Goal: Task Accomplishment & Management: Use online tool/utility

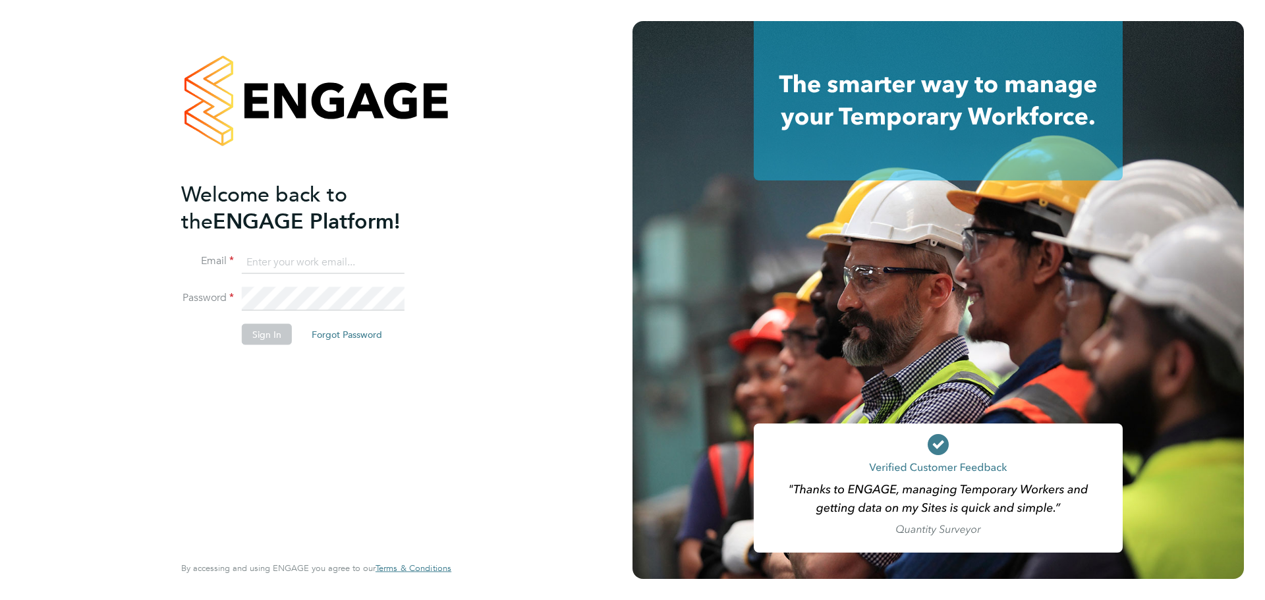
click at [287, 257] on input at bounding box center [323, 262] width 163 height 24
click at [287, 392] on div "Welcome back to the ENGAGE Platform! Email Password Sign In Forgot Password Ent…" at bounding box center [309, 366] width 257 height 371
click at [268, 262] on input at bounding box center [323, 262] width 163 height 24
type input "[EMAIL_ADDRESS][PERSON_NAME][DOMAIN_NAME]"
click at [269, 342] on button "Sign In" at bounding box center [267, 334] width 50 height 21
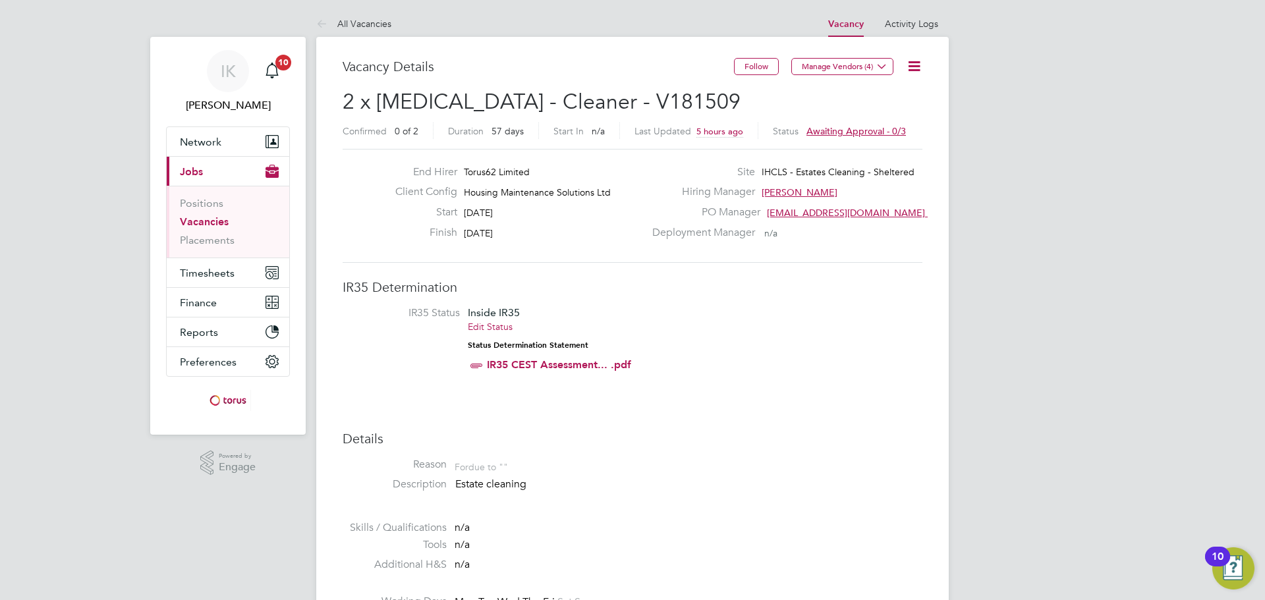
click at [861, 131] on span "Awaiting approval - 0/3" at bounding box center [857, 131] width 100 height 12
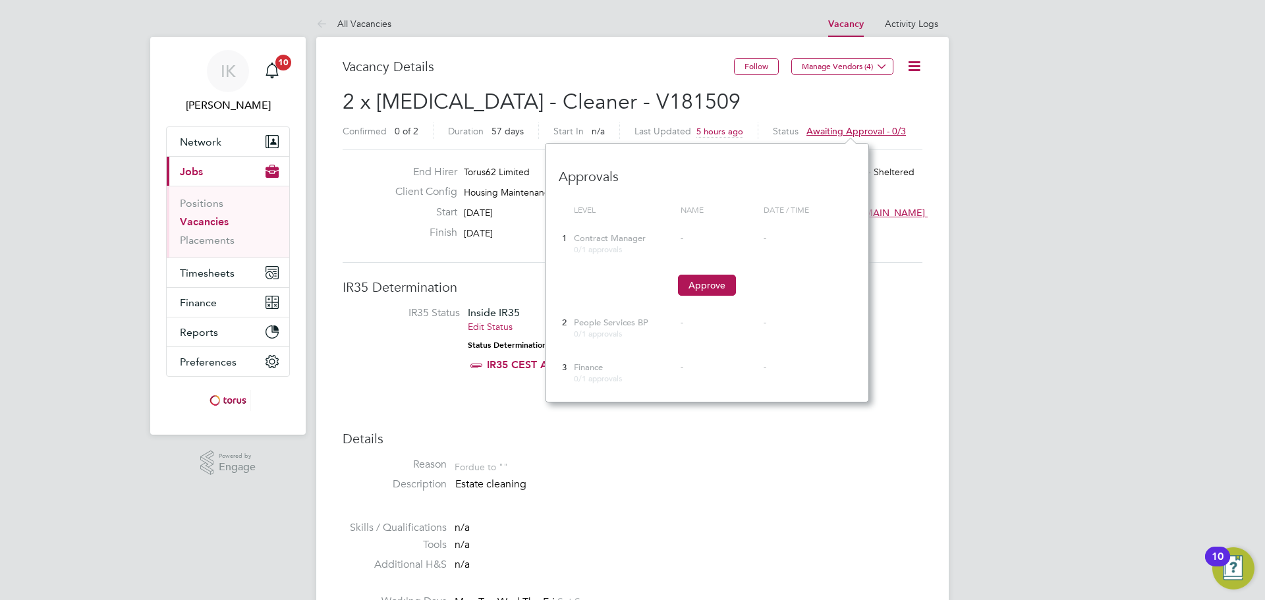
scroll to position [259, 324]
click at [707, 283] on button "Approve" at bounding box center [707, 285] width 58 height 21
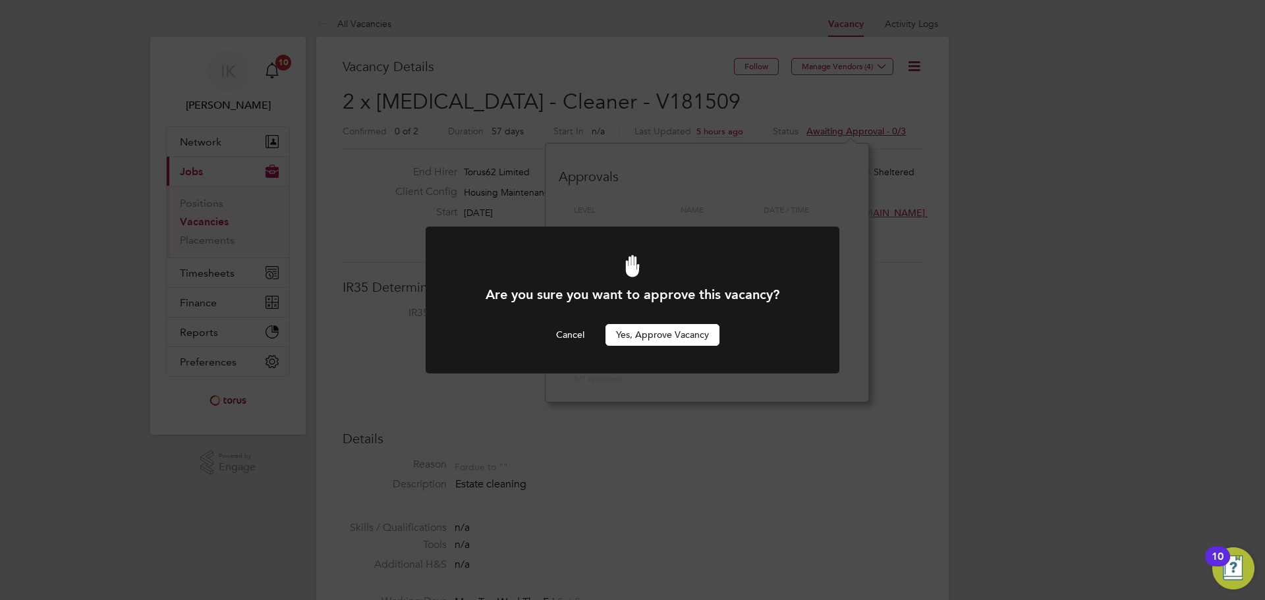
click at [653, 334] on button "Yes, Approve Vacancy" at bounding box center [663, 334] width 114 height 21
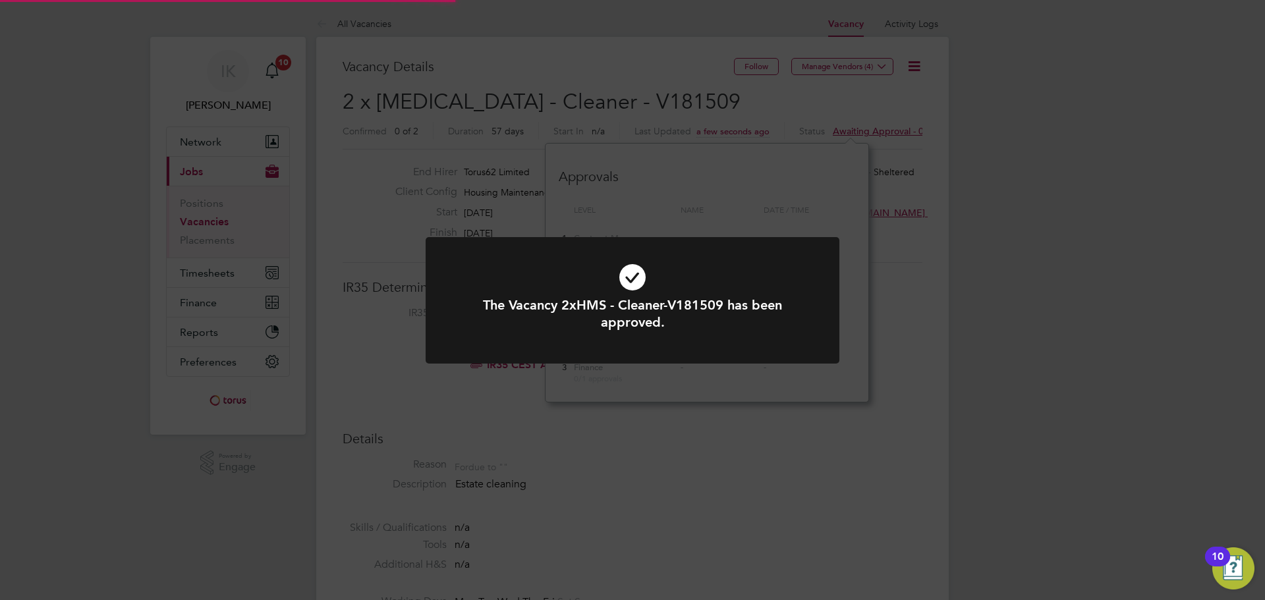
scroll to position [39, 92]
click at [923, 304] on div "The Vacancy 2xHMS - Cleaner-V181509 has been approved. Cancel Okay" at bounding box center [632, 300] width 1265 height 600
